Goal: Use online tool/utility: Utilize a website feature to perform a specific function

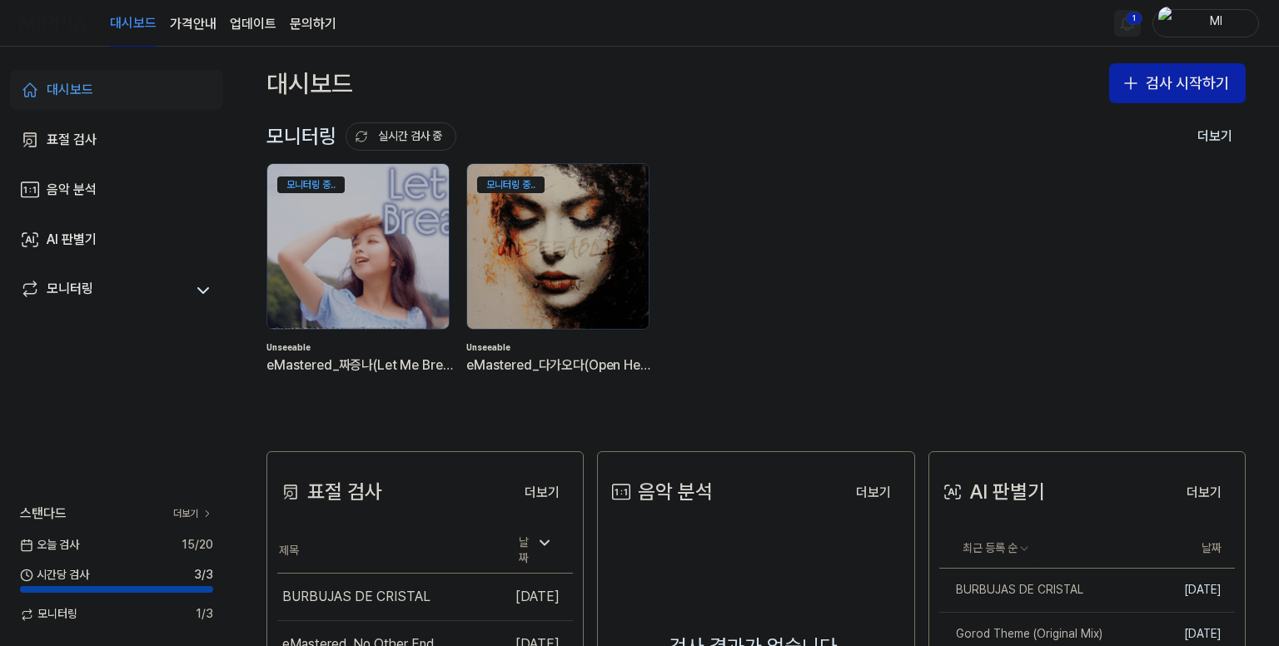
click at [1133, 17] on html "대시보드 가격안내 업데이트 문의하기 1 Ml 대시보드 표절 검사 음악 분석 AI 판별기 모니터링 스탠다드 더보기 [DATE] 검사 15 / 2…" at bounding box center [639, 323] width 1279 height 646
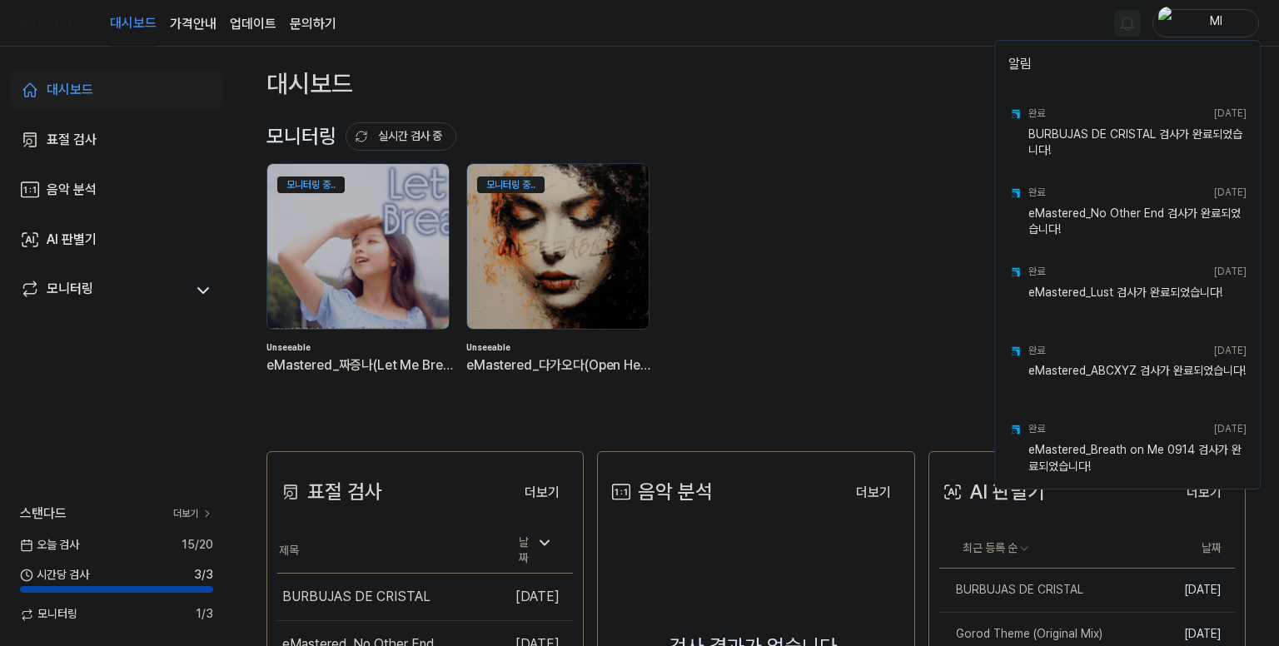
click at [873, 36] on html "대시보드 가격안내 업데이트 문의하기 Ml 대시보드 표절 검사 음악 분석 AI 판별기 모니터링 스탠다드 더보기 [DATE] 검사 15 / 20 …" at bounding box center [639, 323] width 1279 height 646
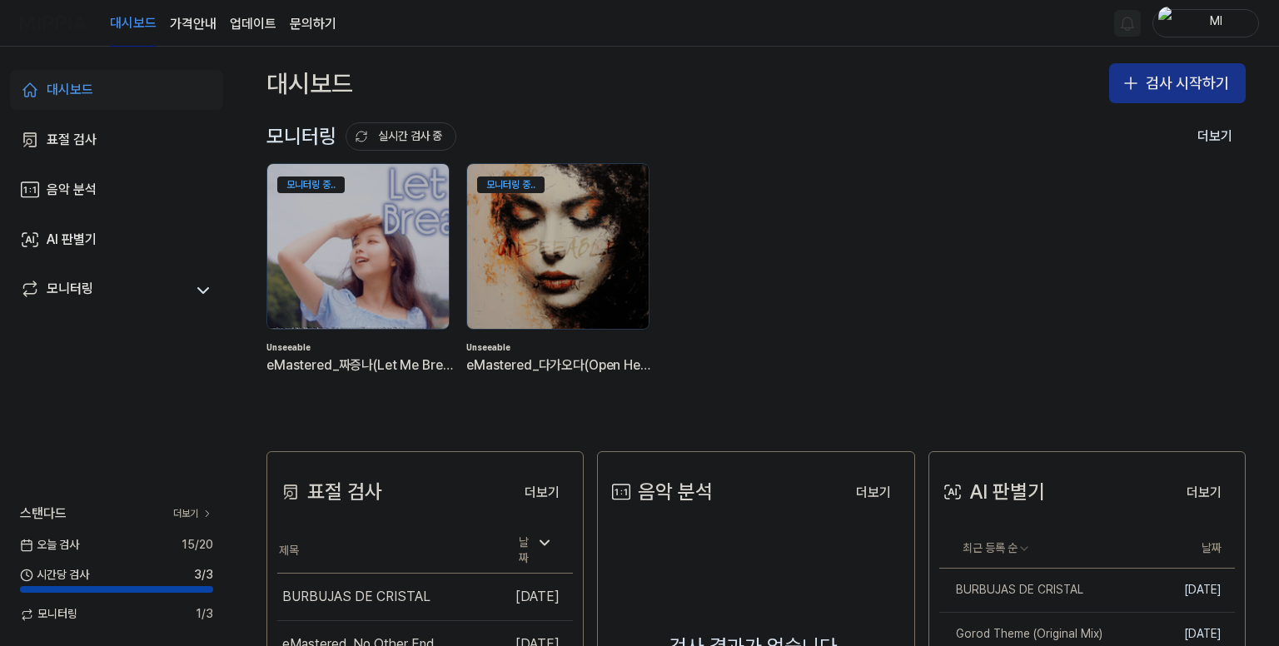
click at [1177, 81] on button "검사 시작하기" at bounding box center [1177, 83] width 137 height 40
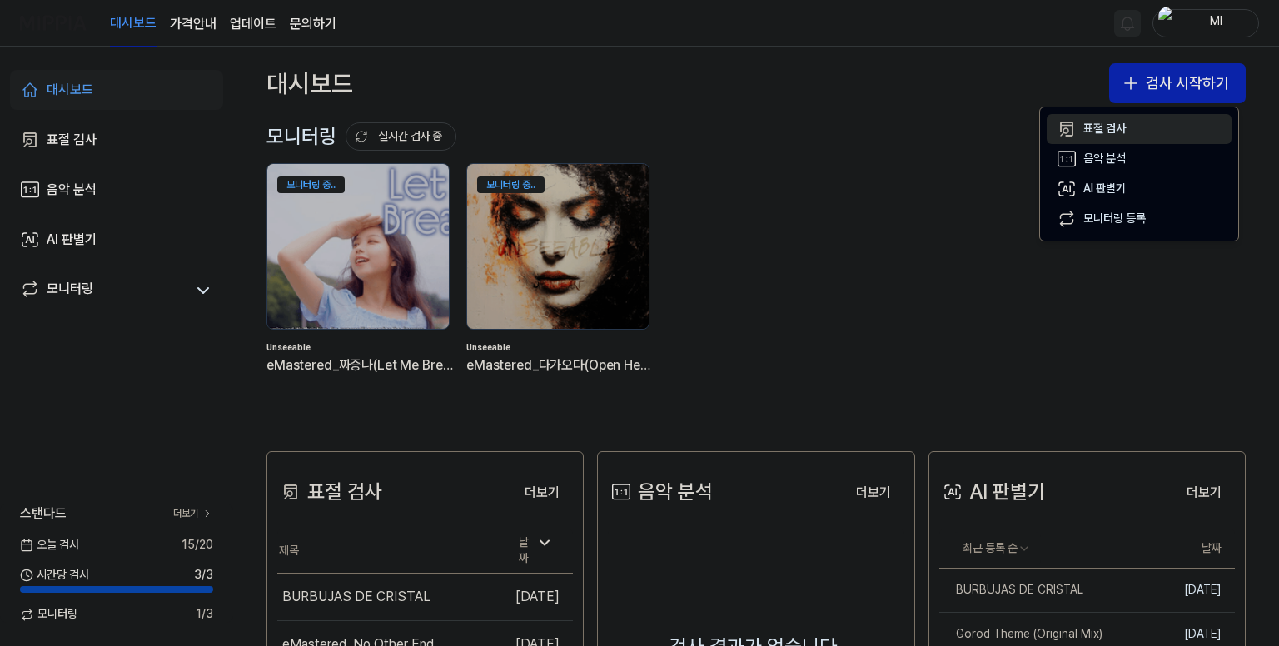
click at [1113, 127] on div "표절 검사" at bounding box center [1104, 129] width 42 height 17
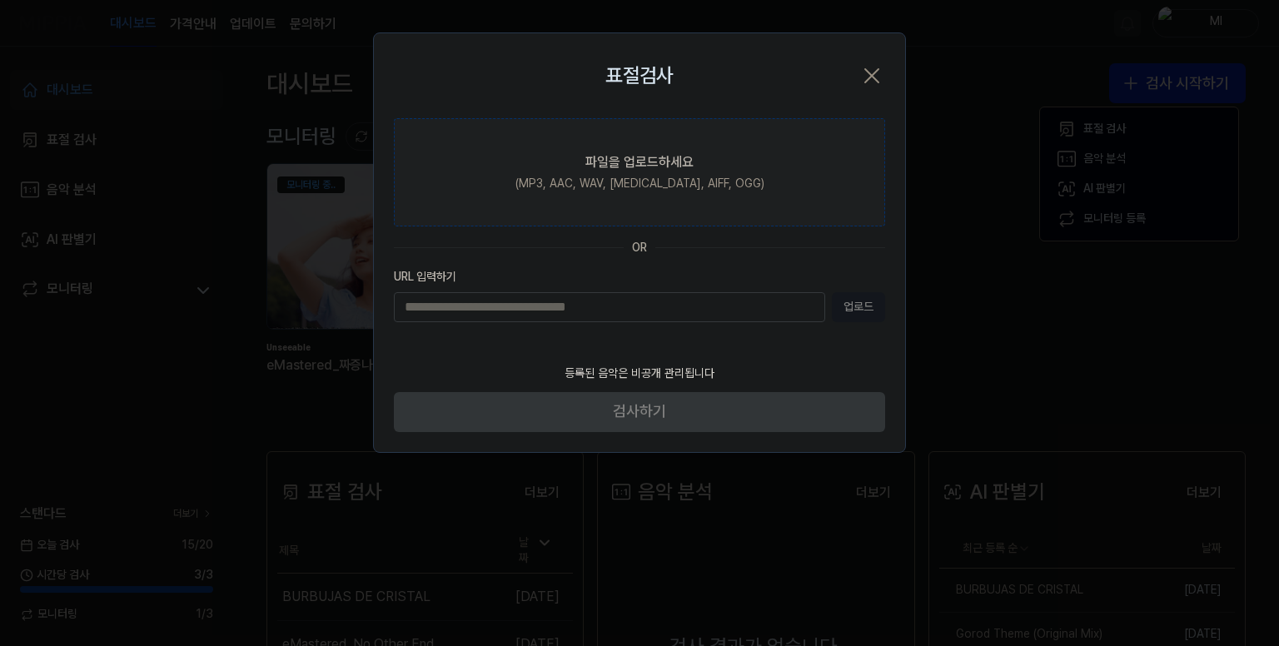
click at [636, 157] on div "파일을 업로드하세요" at bounding box center [639, 162] width 108 height 20
click at [0, 0] on input "파일을 업로드하세요 (MP3, AAC, WAV, [MEDICAL_DATA], AIFF, OGG)" at bounding box center [0, 0] width 0 height 0
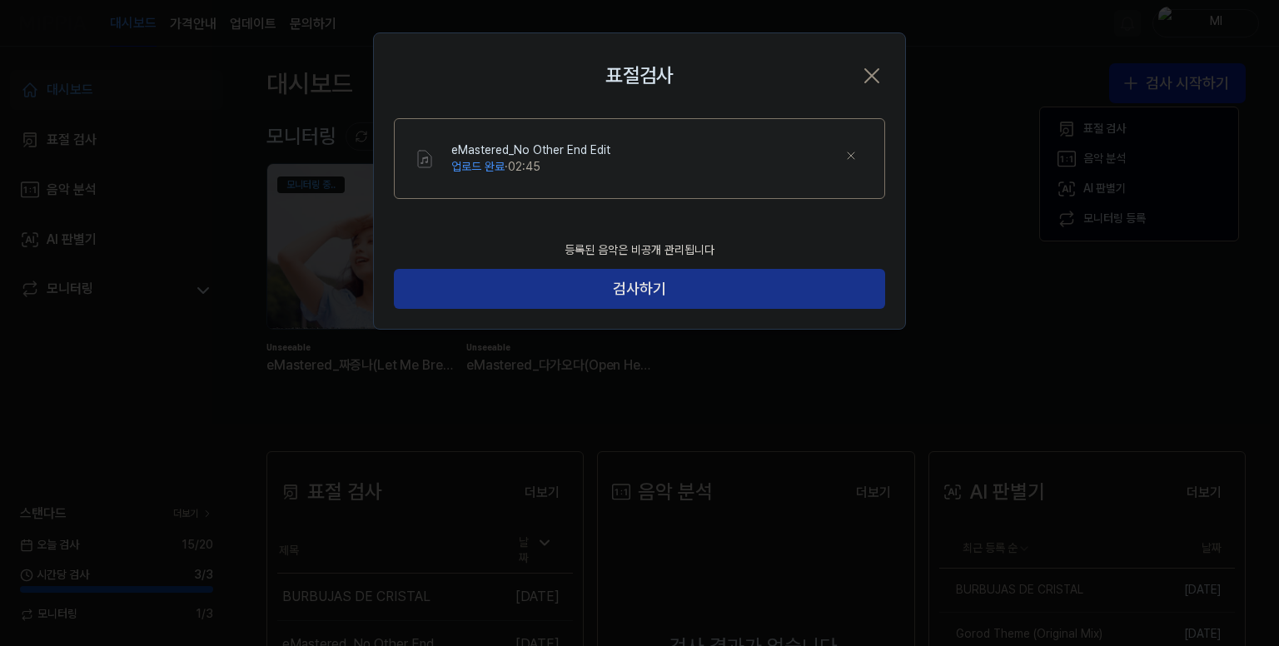
click at [619, 290] on button "검사하기" at bounding box center [639, 289] width 491 height 40
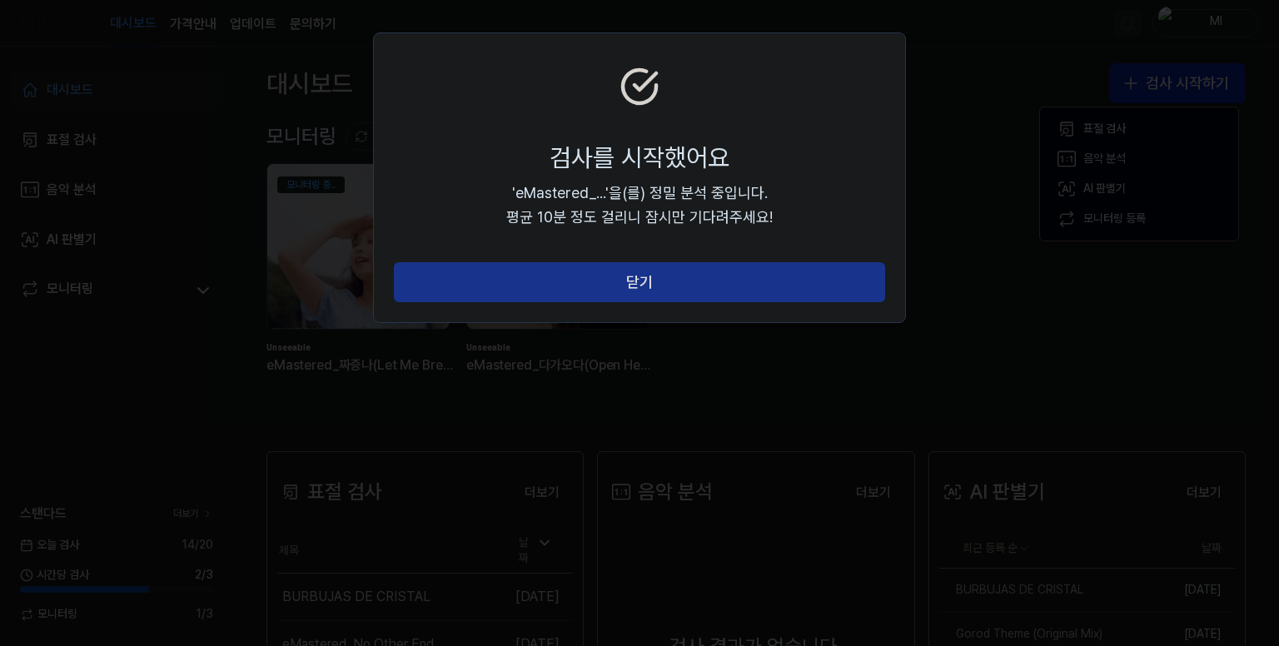
click at [624, 271] on button "닫기" at bounding box center [639, 282] width 491 height 40
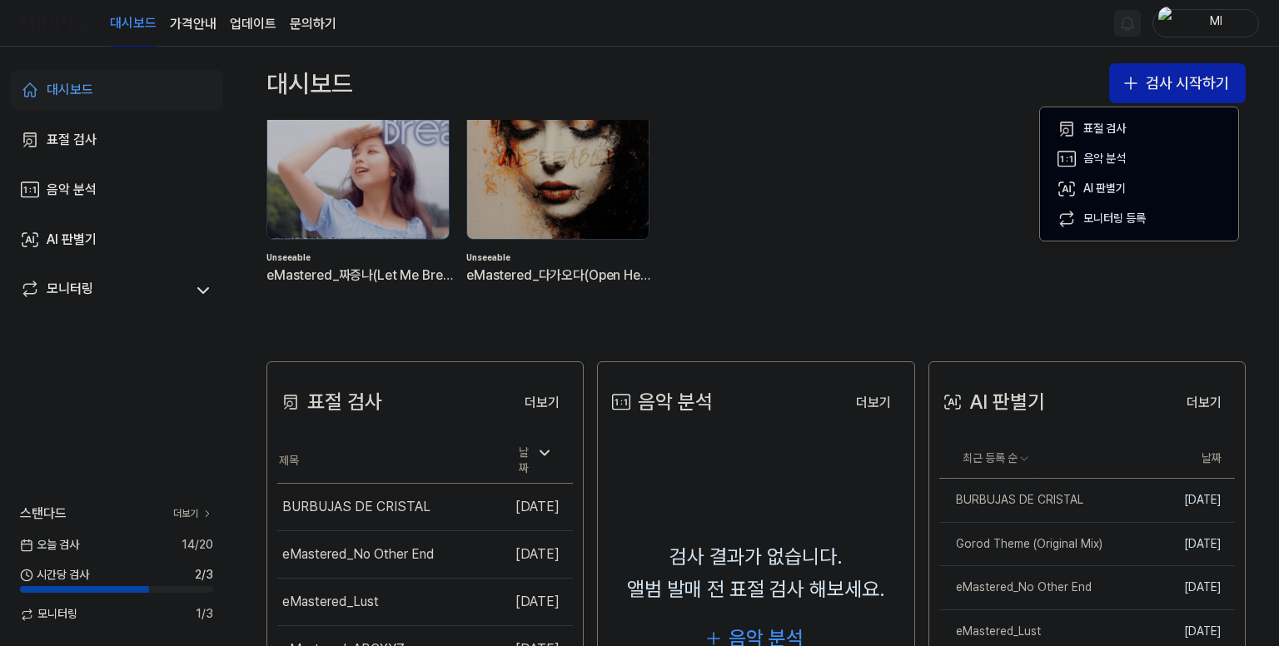
scroll to position [250, 0]
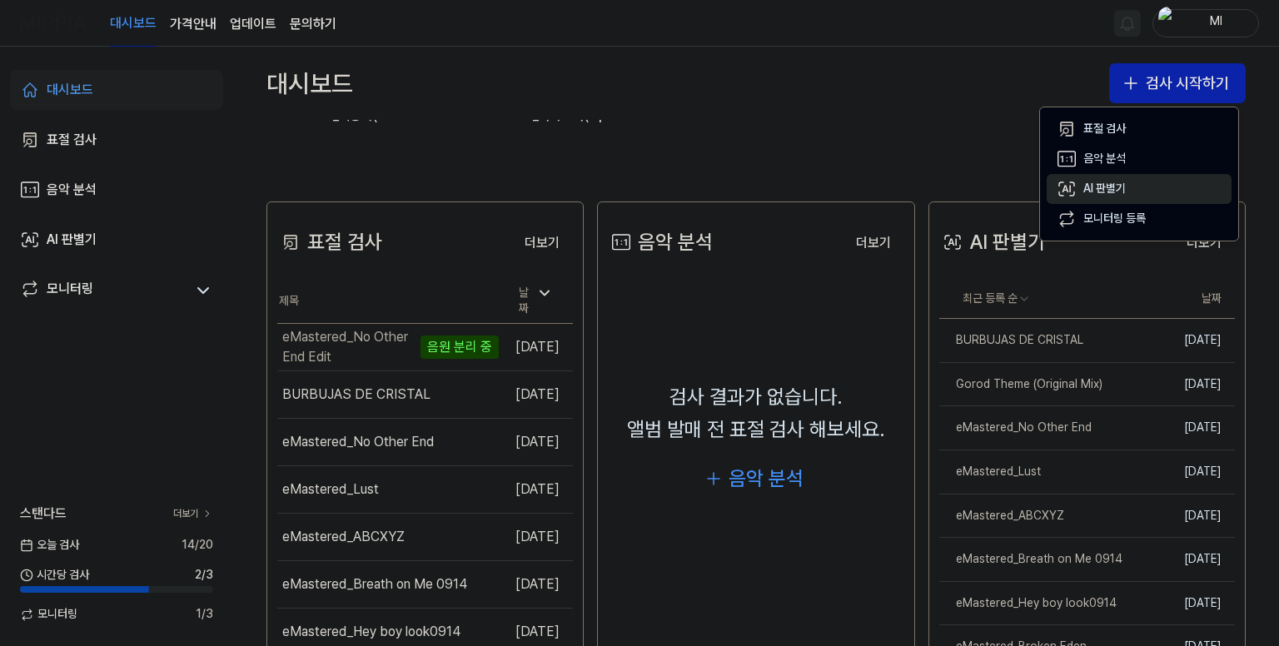
click at [1093, 184] on div "AI 판별기" at bounding box center [1104, 189] width 42 height 17
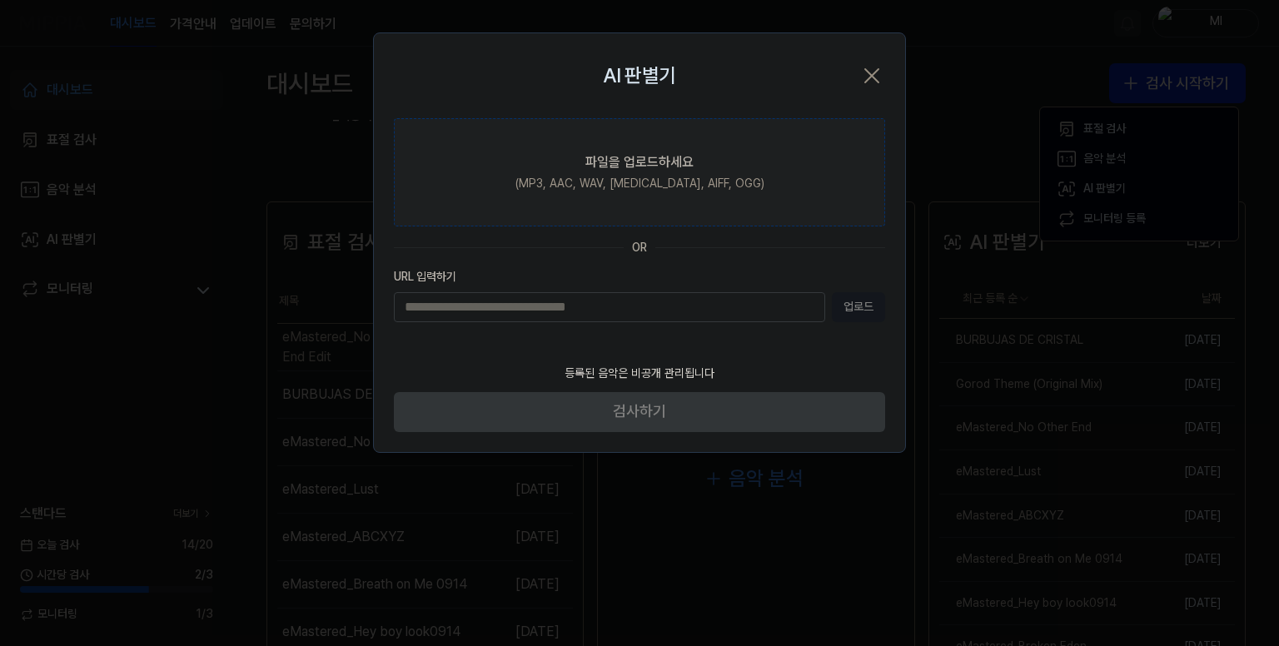
click at [634, 183] on div "(MP3, AAC, WAV, [MEDICAL_DATA], AIFF, OGG)" at bounding box center [639, 184] width 249 height 17
click at [0, 0] on input "파일을 업로드하세요 (MP3, AAC, WAV, [MEDICAL_DATA], AIFF, OGG)" at bounding box center [0, 0] width 0 height 0
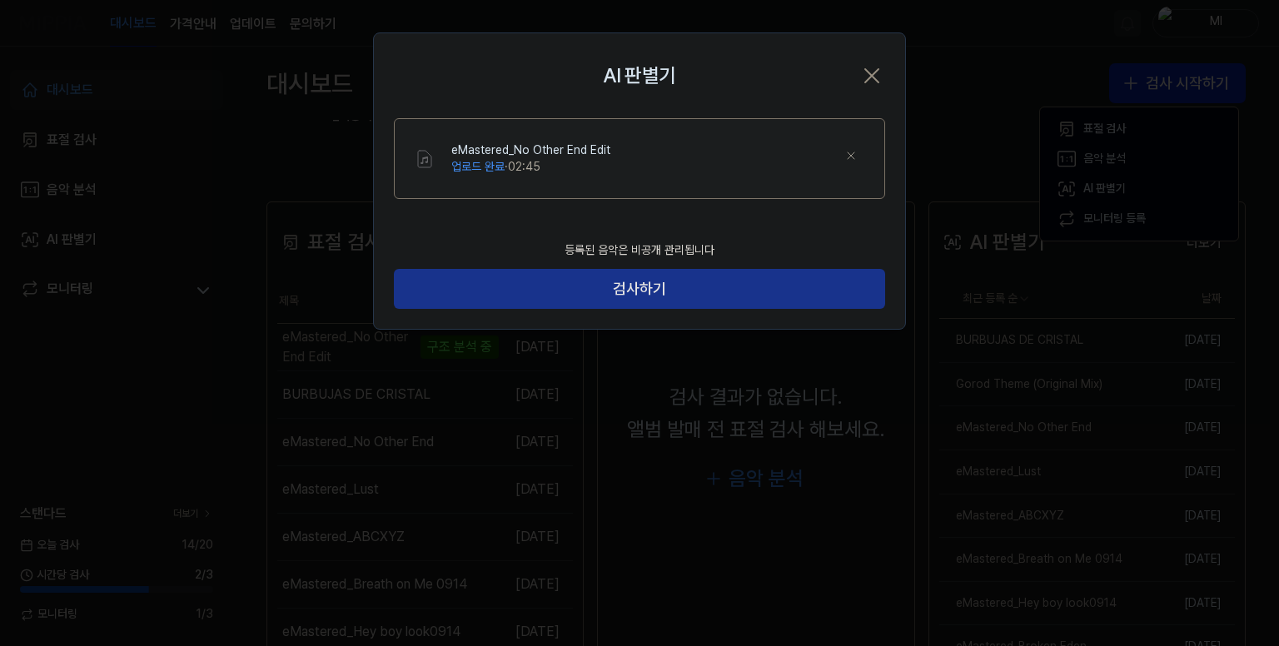
click at [497, 291] on button "검사하기" at bounding box center [639, 289] width 491 height 40
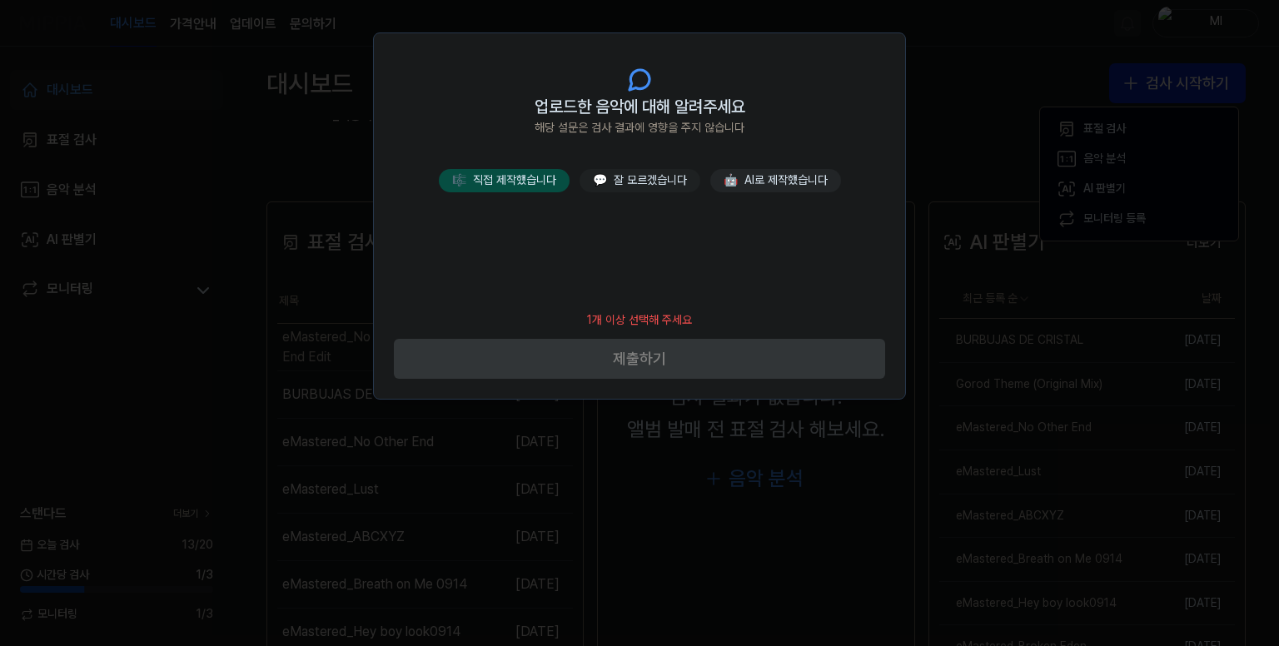
click at [531, 172] on button "🎼 직접 제작했습니다" at bounding box center [504, 180] width 131 height 23
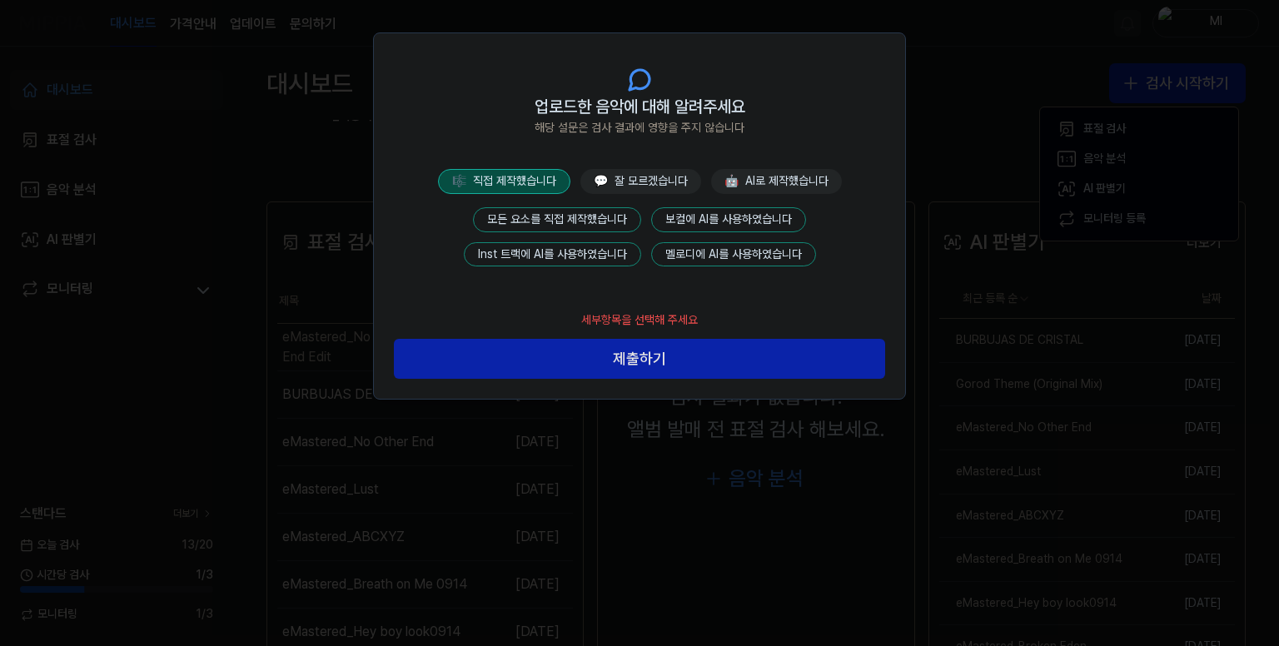
click at [576, 208] on button "모든 요소를 직접 제작했습니다" at bounding box center [557, 219] width 168 height 25
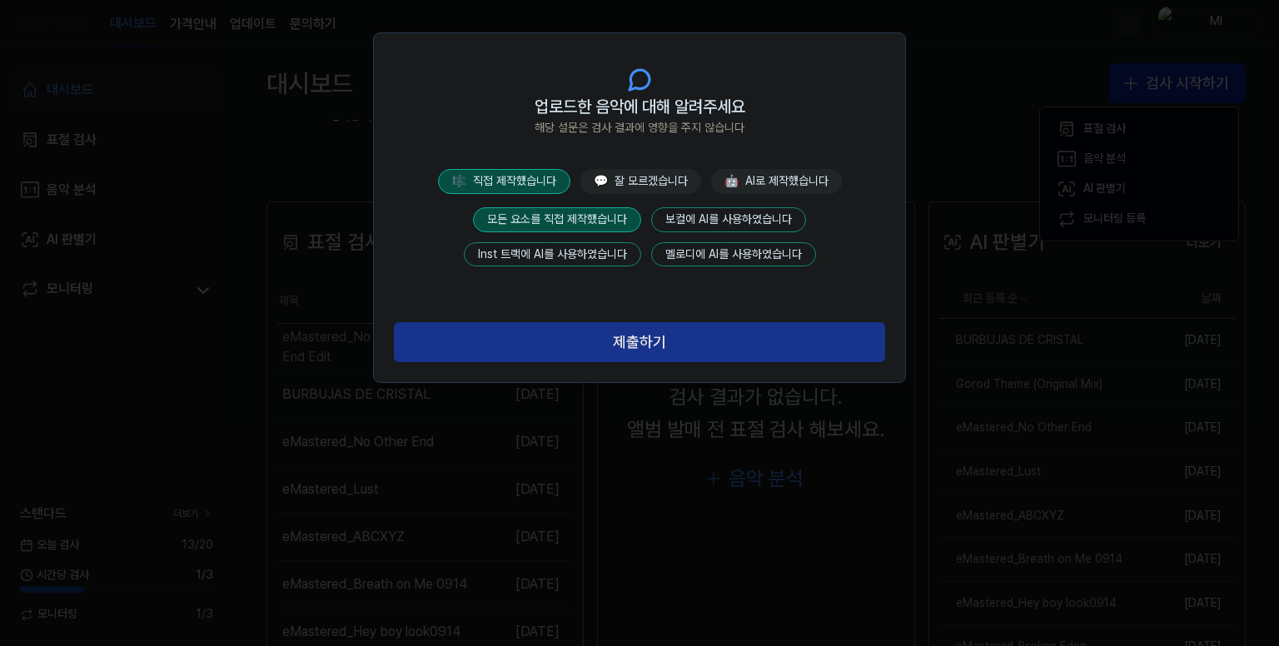
click at [632, 331] on button "제출하기" at bounding box center [639, 342] width 491 height 40
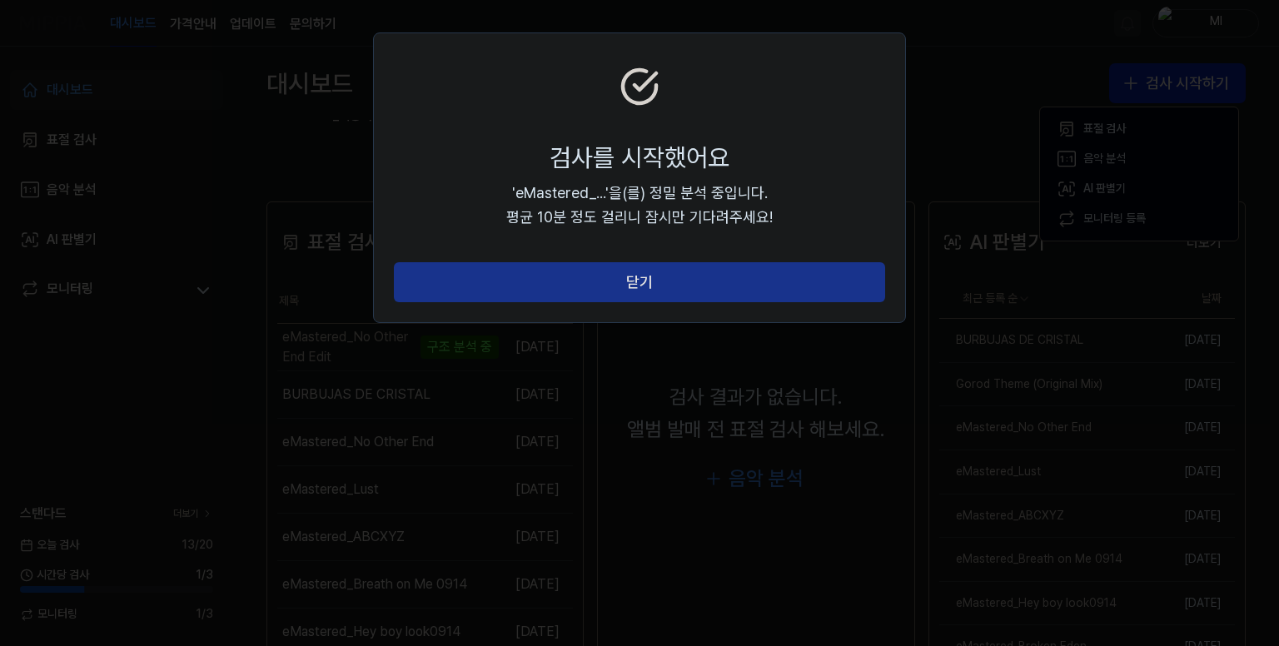
click at [639, 280] on button "닫기" at bounding box center [639, 282] width 491 height 40
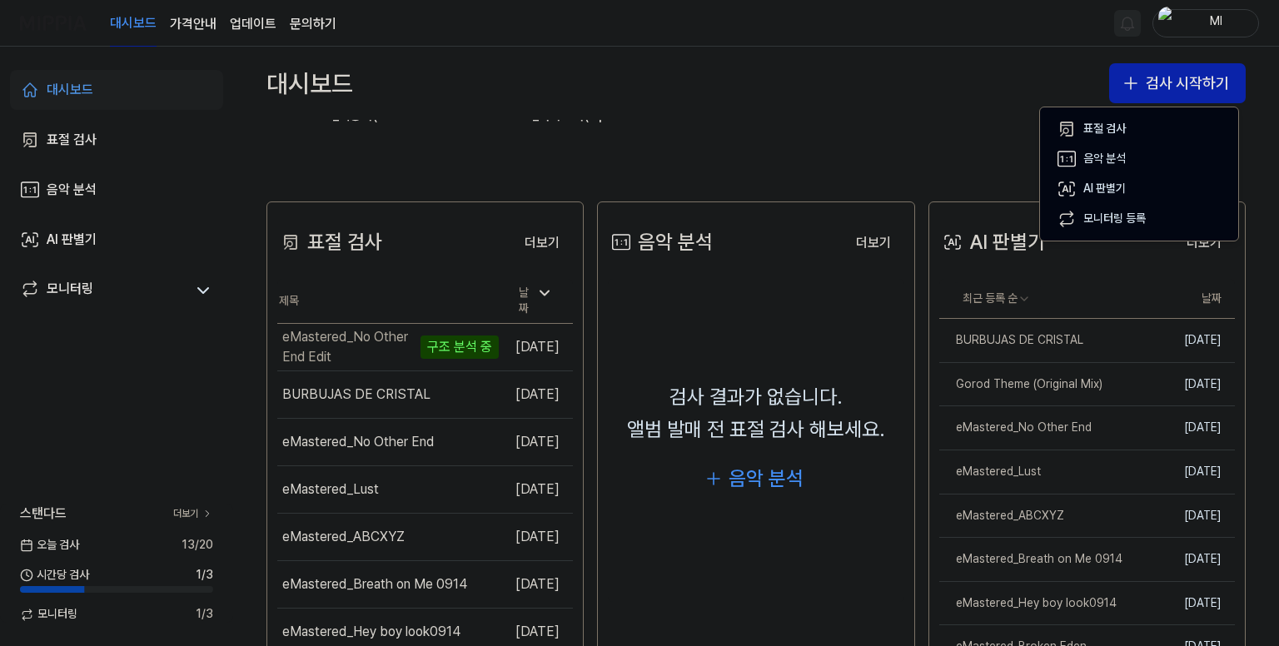
click at [887, 27] on div "대시보드 가격안내 업데이트 문의하기 Ml" at bounding box center [639, 23] width 1239 height 46
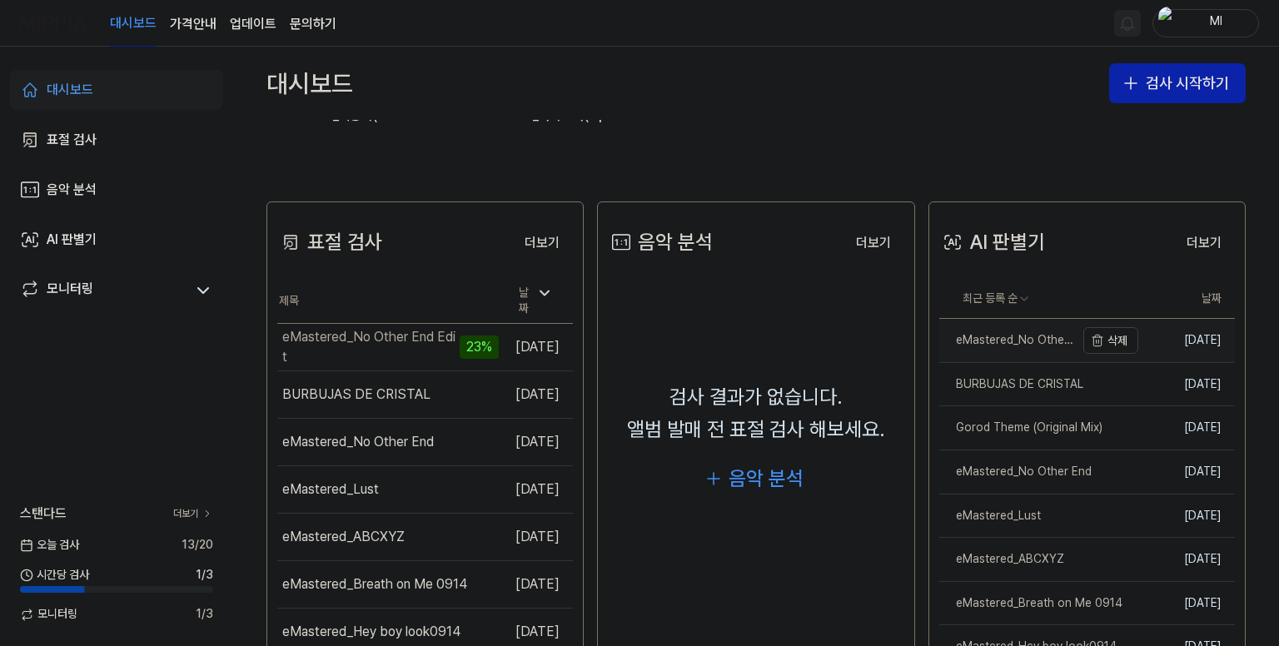
click at [1005, 343] on div "eMastered_No Other End Edit" at bounding box center [1007, 340] width 136 height 17
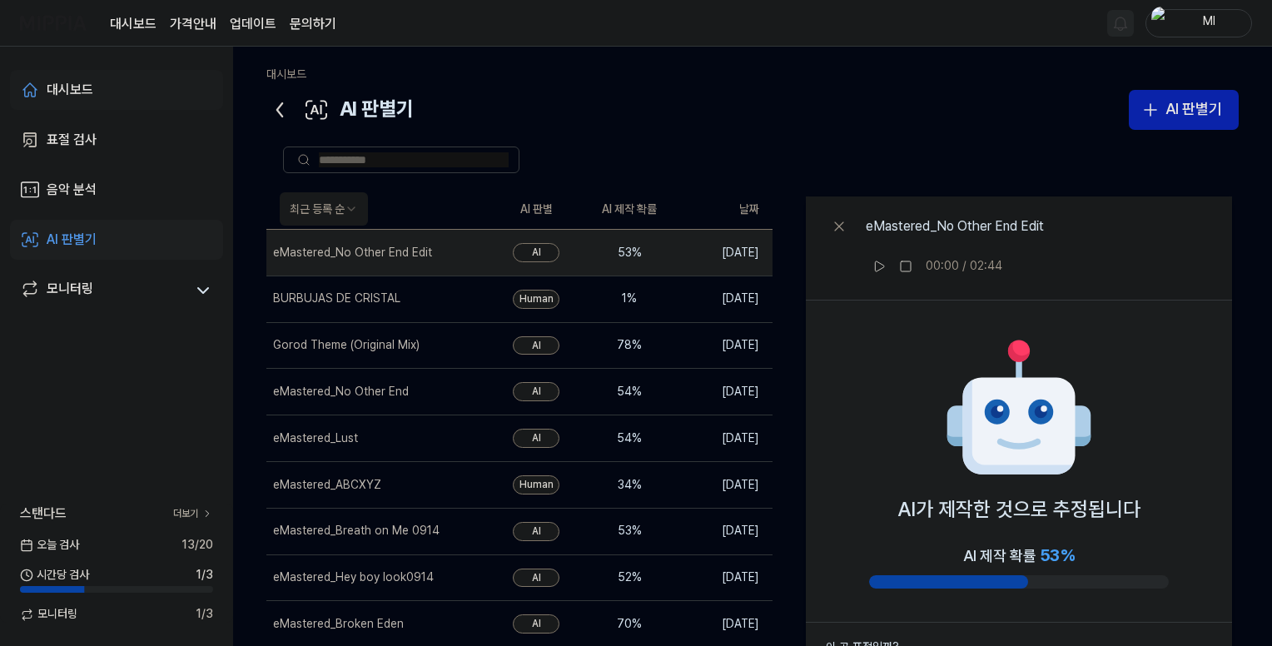
click at [87, 87] on div "대시보드" at bounding box center [70, 90] width 47 height 20
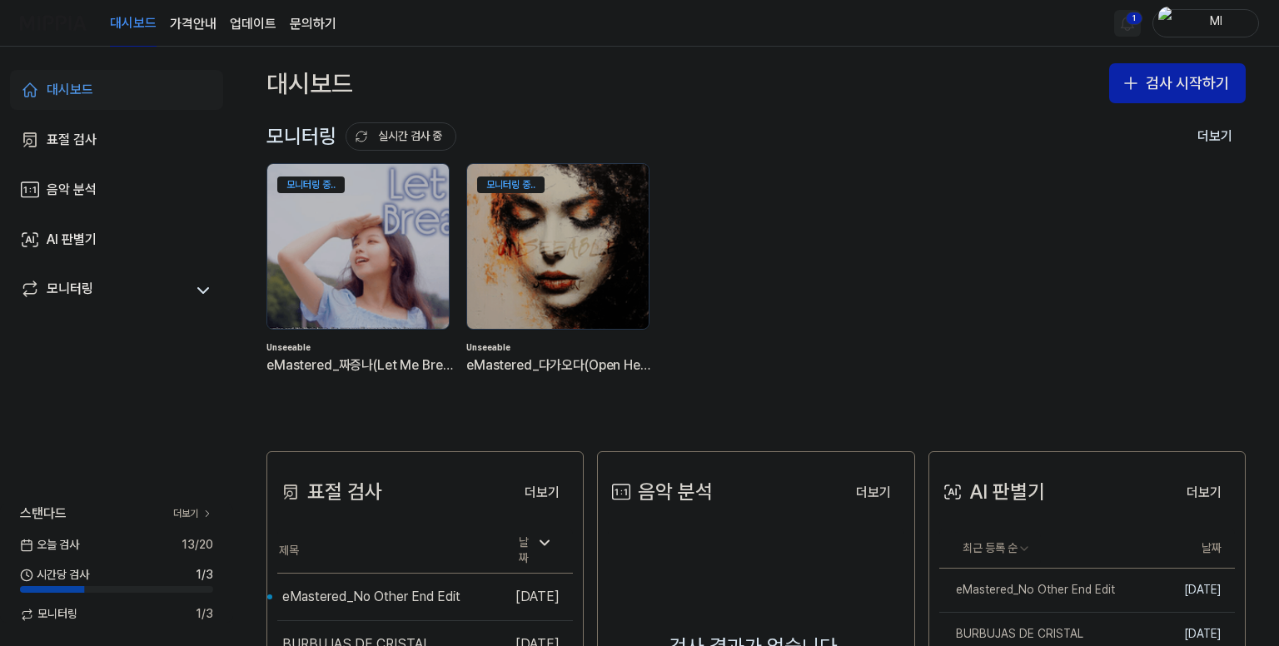
click at [848, 259] on div "모니터링 중.. Unseeable eMastered_짜증나(Let Me Breathe) 모니터링 중.. Unseeable eMastered_다…" at bounding box center [742, 282] width 979 height 238
click at [325, 585] on div "eMastered_No Other End Edit" at bounding box center [356, 597] width 148 height 40
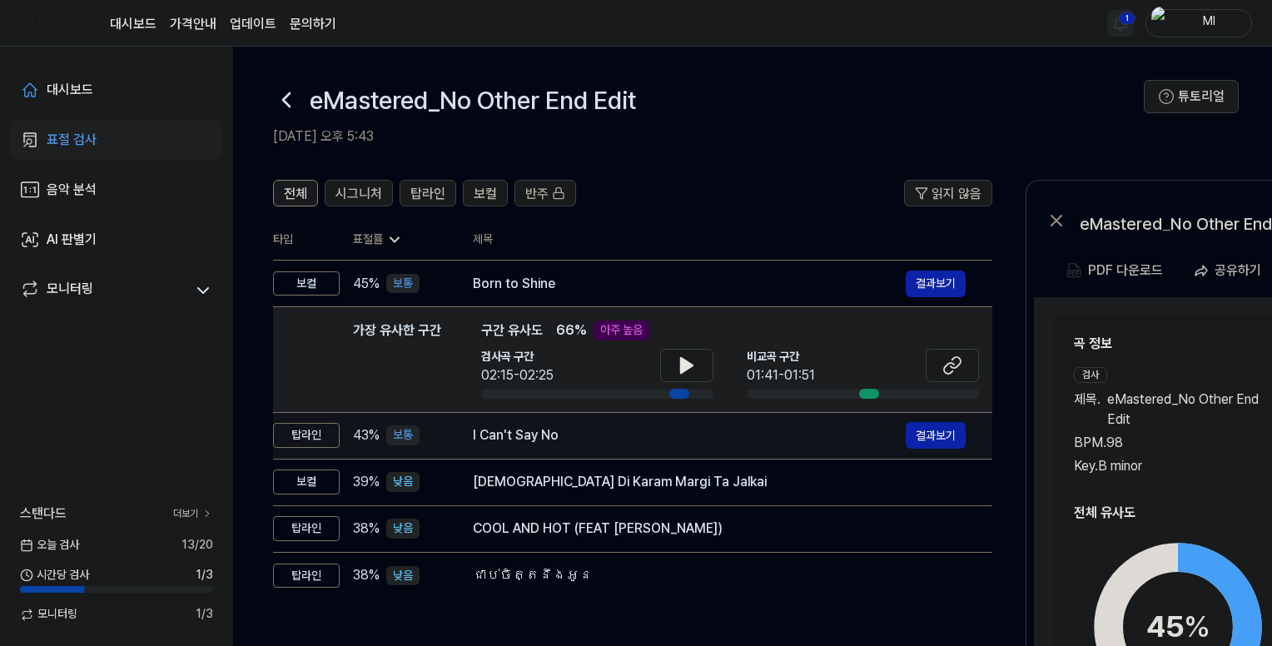
click at [569, 440] on div "I Can't Say No" at bounding box center [689, 435] width 433 height 20
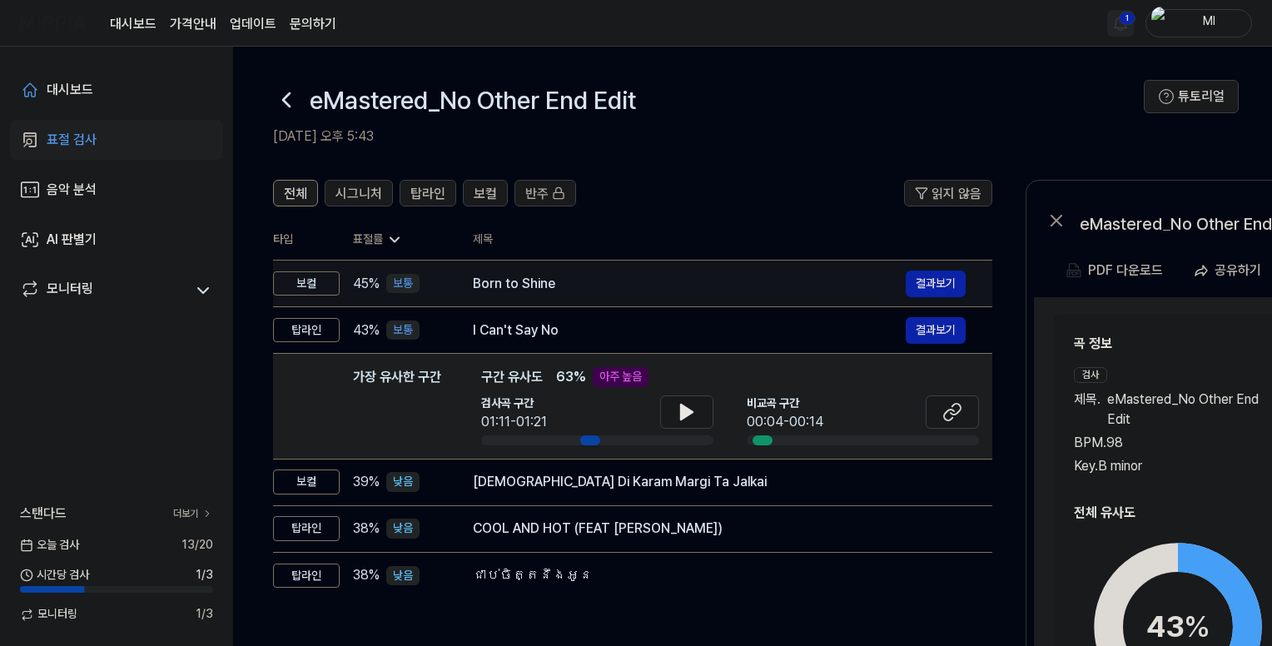
click at [513, 291] on div "Born to Shine" at bounding box center [689, 284] width 433 height 20
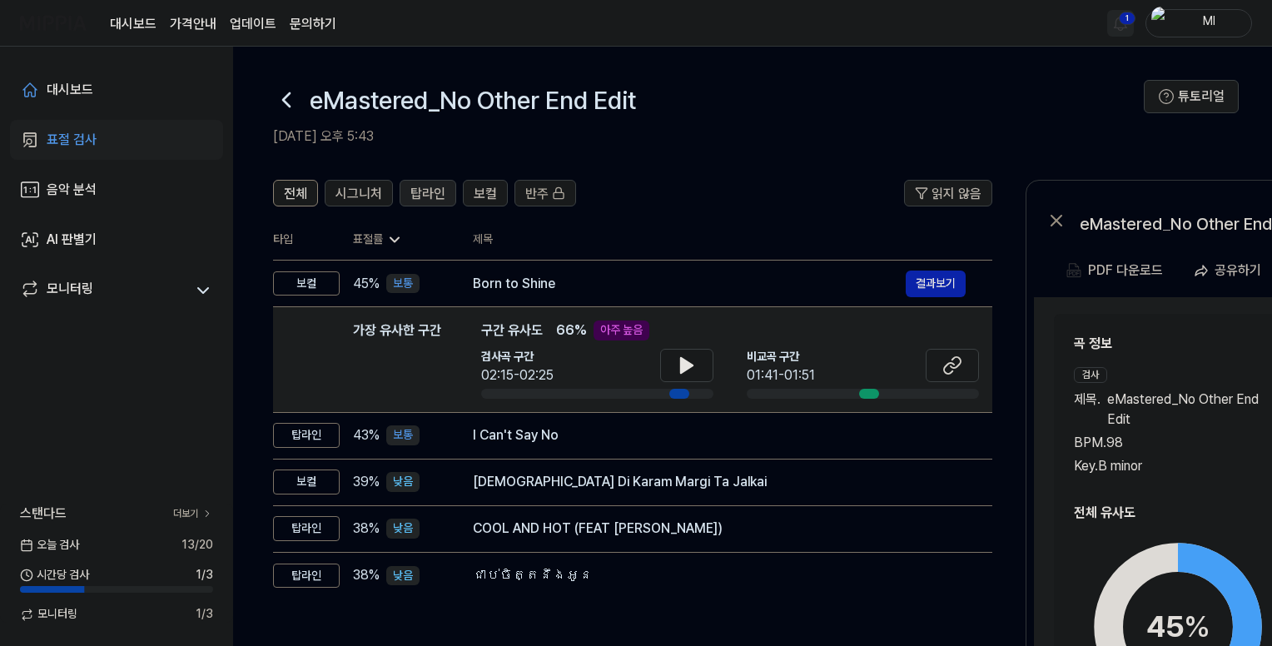
click at [424, 202] on span "탑라인" at bounding box center [427, 194] width 35 height 20
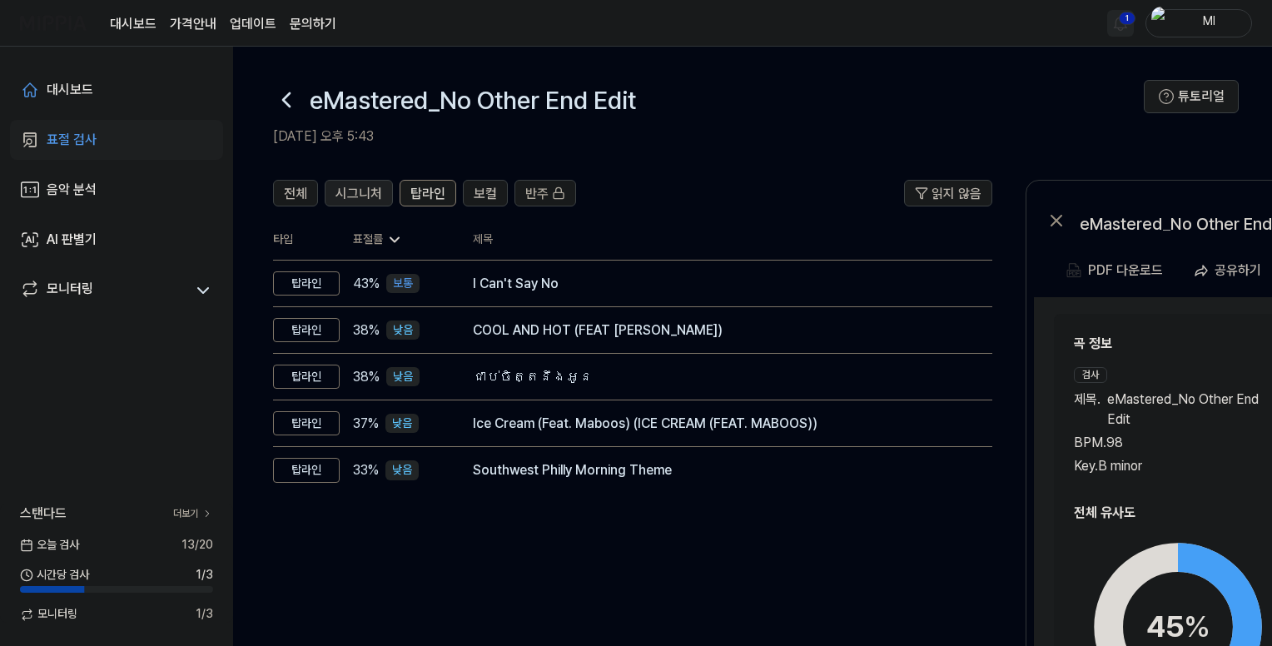
click at [373, 191] on span "시그니처" at bounding box center [359, 194] width 47 height 20
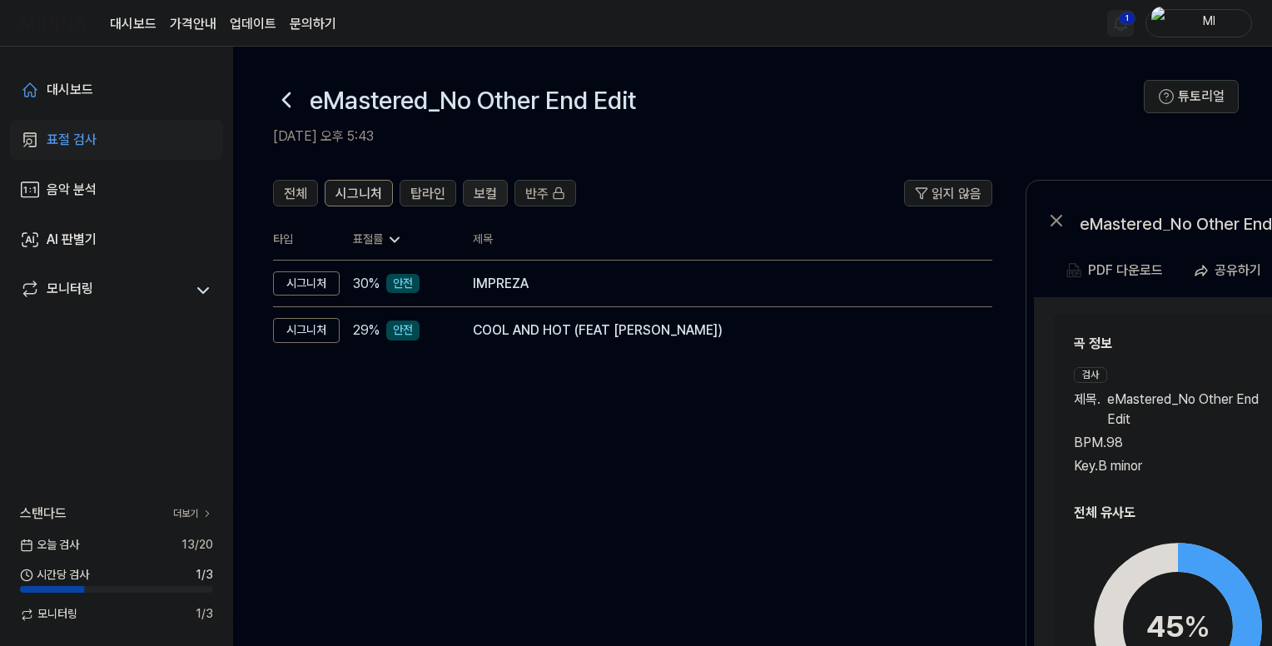
click at [475, 191] on span "보컬" at bounding box center [485, 194] width 23 height 20
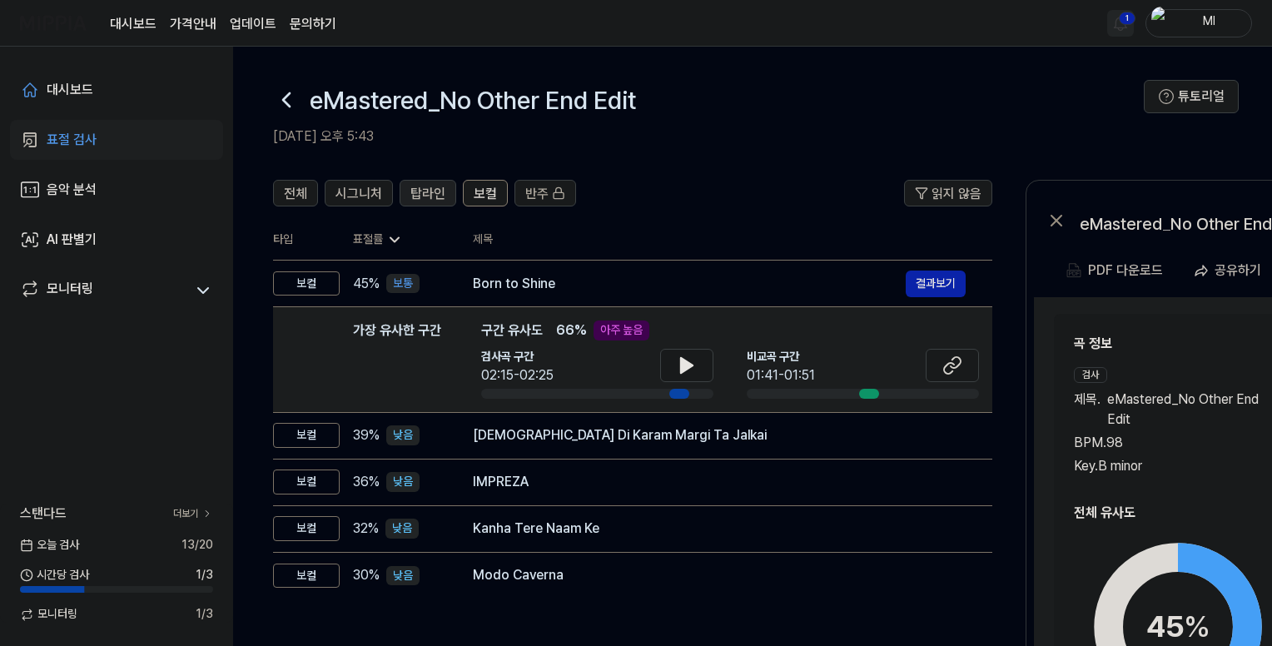
click at [413, 185] on span "탑라인" at bounding box center [427, 194] width 35 height 20
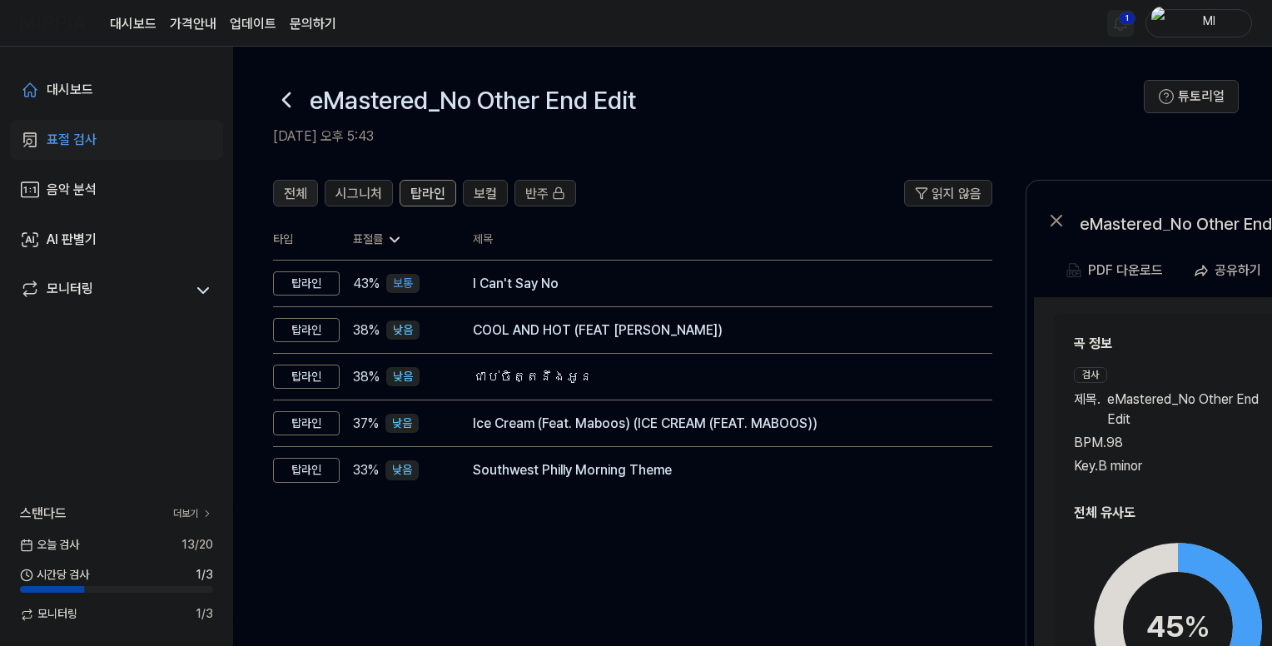
click at [303, 189] on span "전체" at bounding box center [295, 194] width 23 height 20
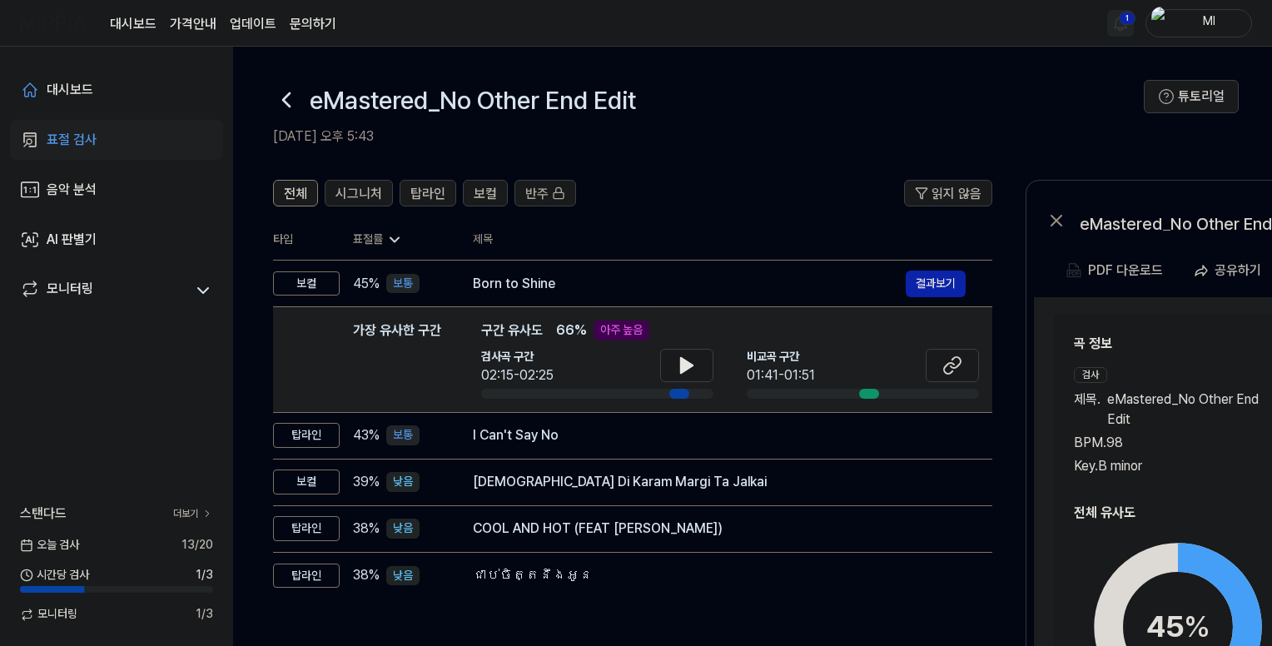
click at [1121, 17] on html "대시보드 가격안내 업데이트 문의하기 1 Ml 대시보드 표절 검사 음악 분석 AI 판별기 모니터링 스탠다드 더보기 [DATE] 검사 13 / 2…" at bounding box center [636, 323] width 1272 height 646
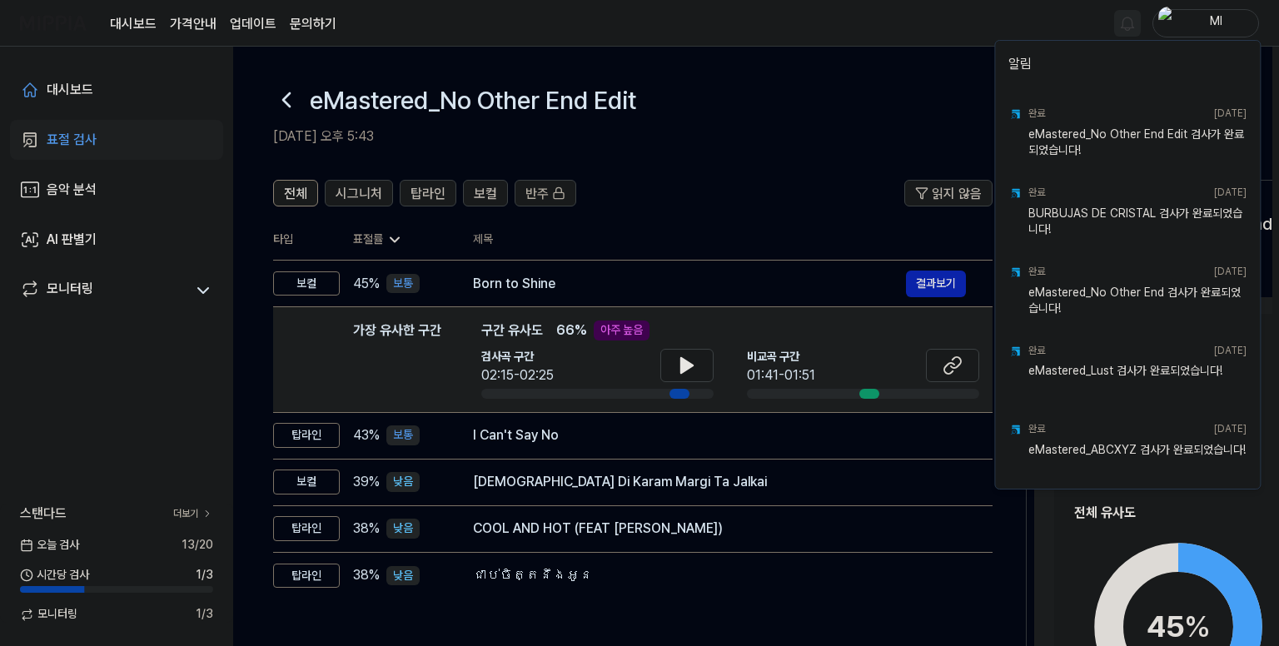
click at [893, 21] on html "대시보드 가격안내 업데이트 문의하기 Ml 대시보드 표절 검사 음악 분석 AI 판별기 모니터링 스탠다드 더보기 [DATE] 검사 13 / 20 …" at bounding box center [639, 323] width 1279 height 646
